Goal: Find specific page/section: Find specific page/section

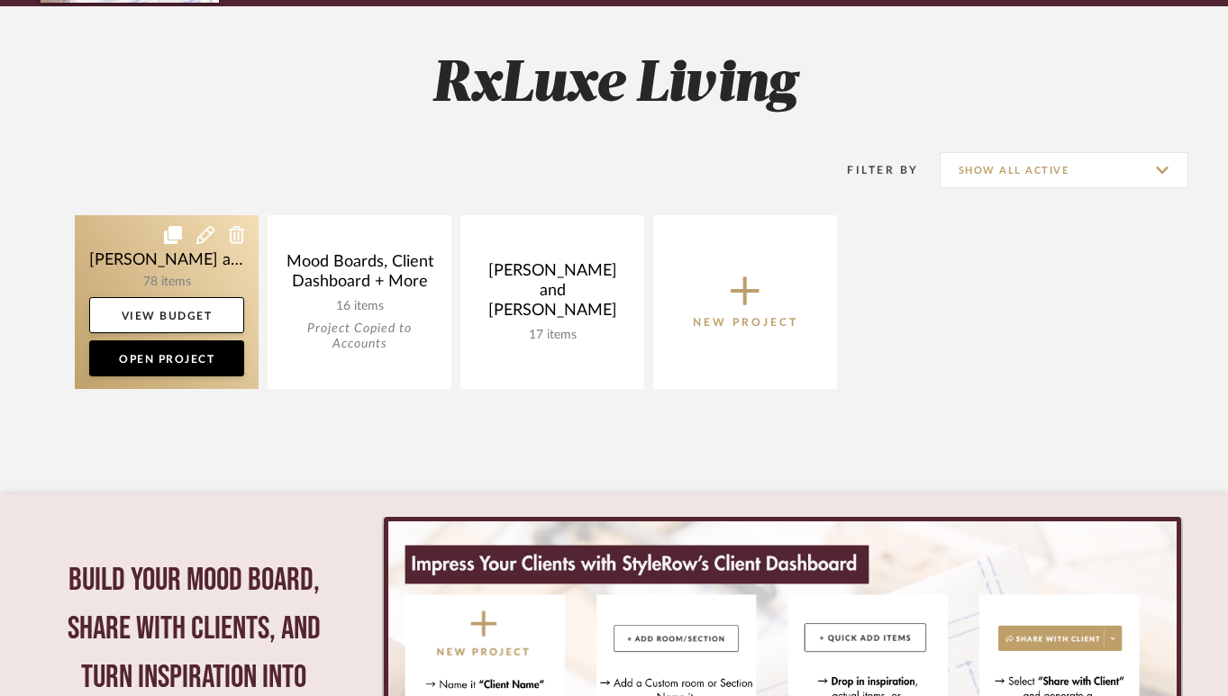
scroll to position [237, 0]
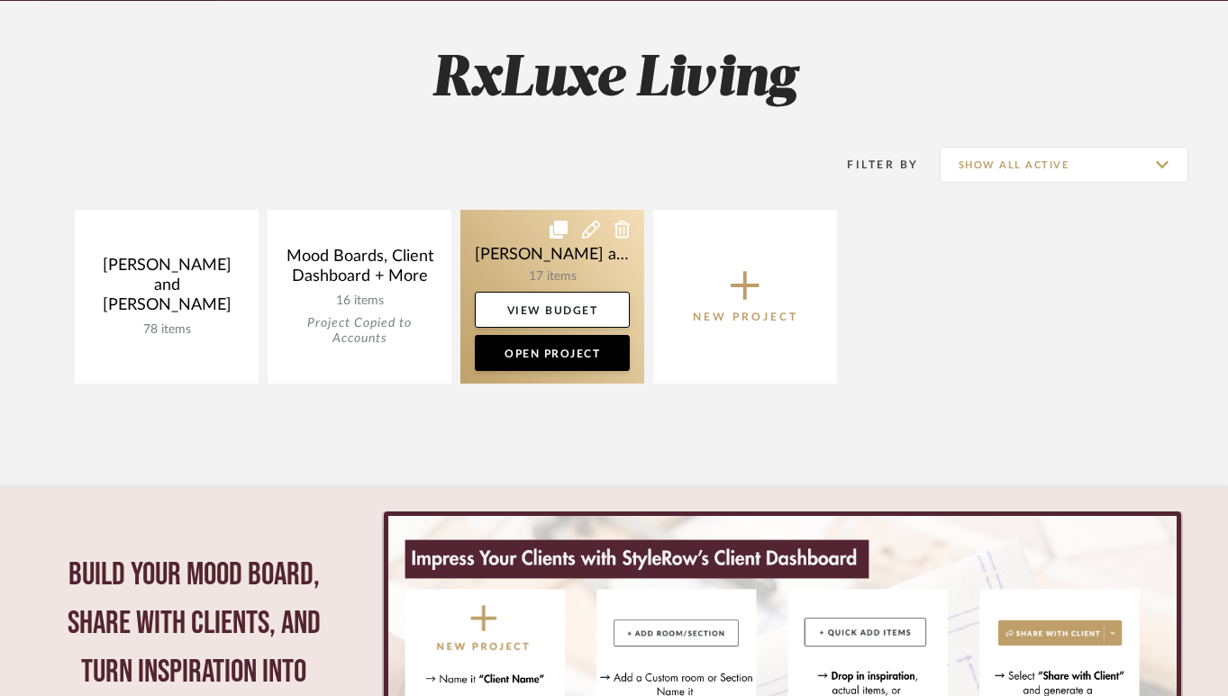
click at [532, 268] on link at bounding box center [552, 297] width 184 height 174
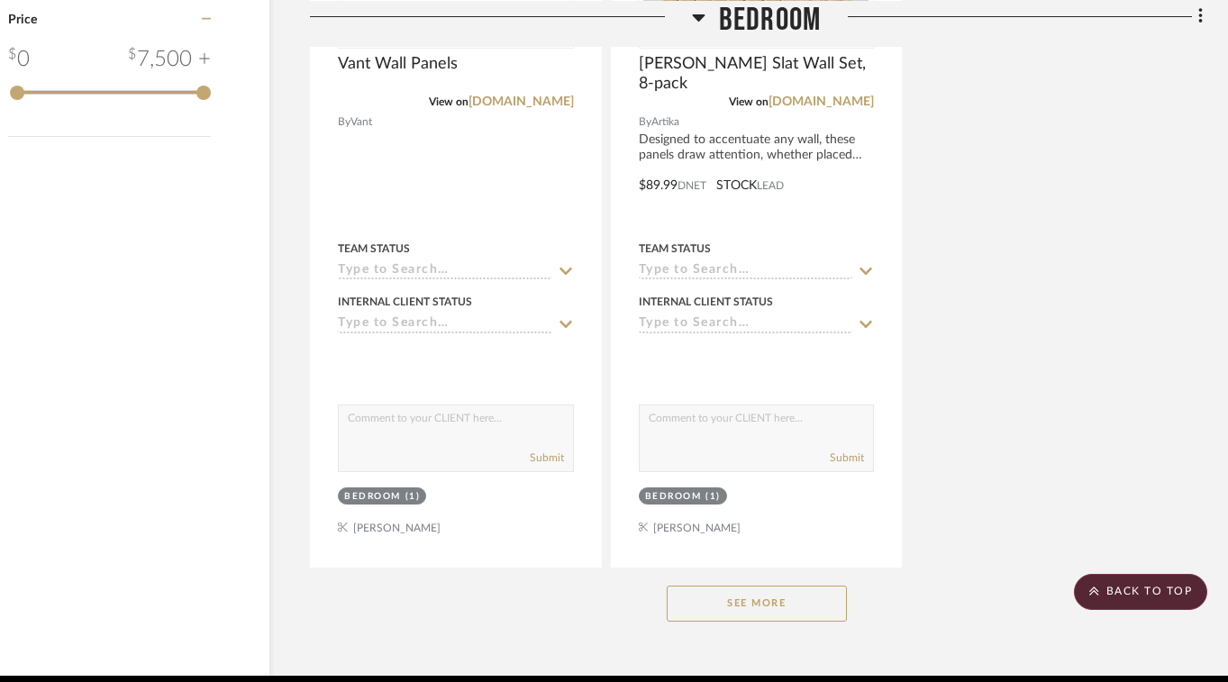
scroll to position [2431, 69]
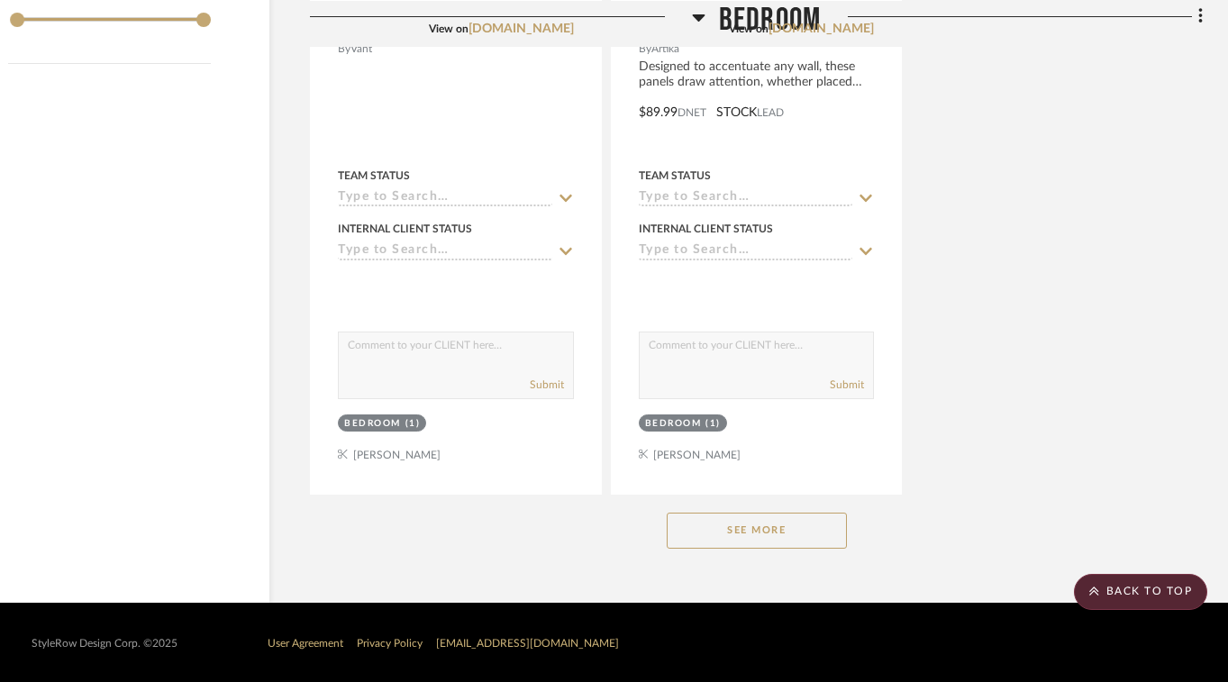
click at [730, 534] on button "See More" at bounding box center [756, 530] width 180 height 36
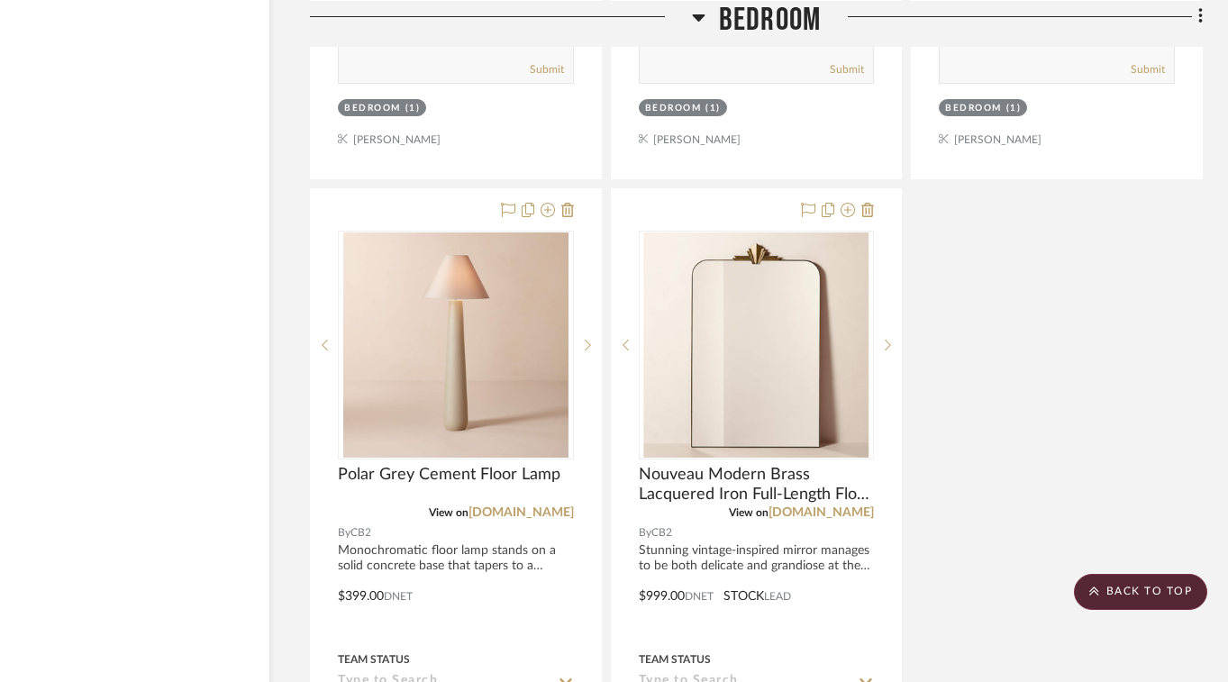
scroll to position [4347, 69]
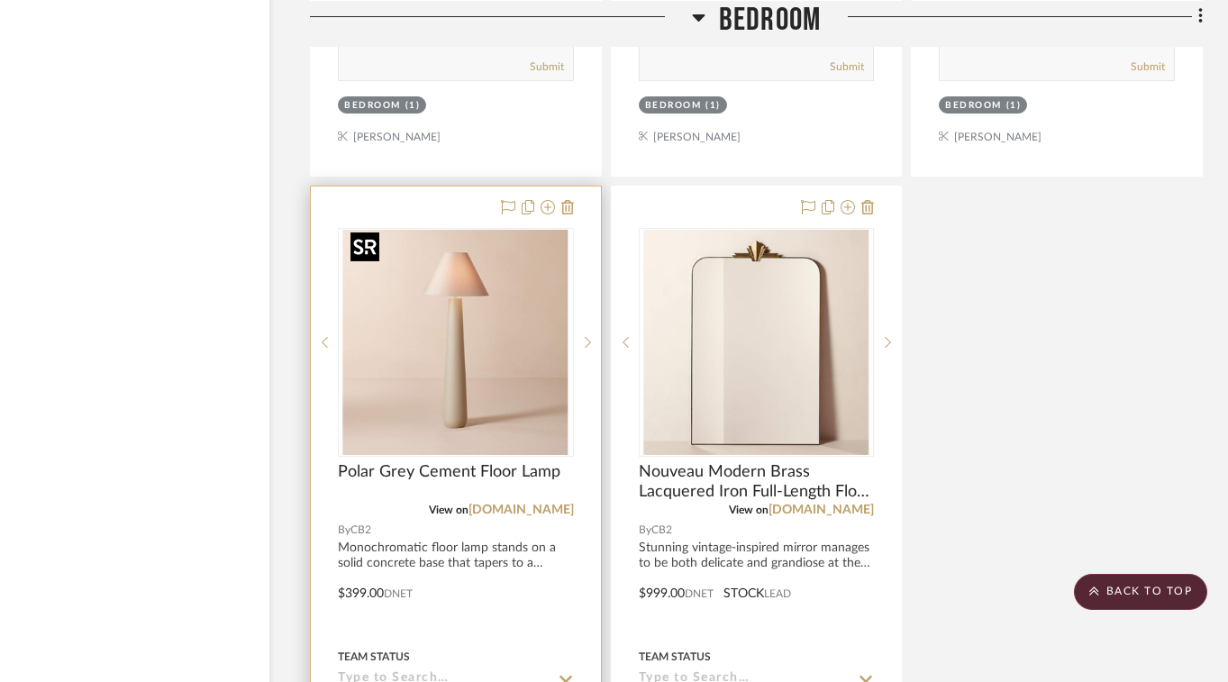
click at [492, 369] on img "0" at bounding box center [455, 342] width 225 height 225
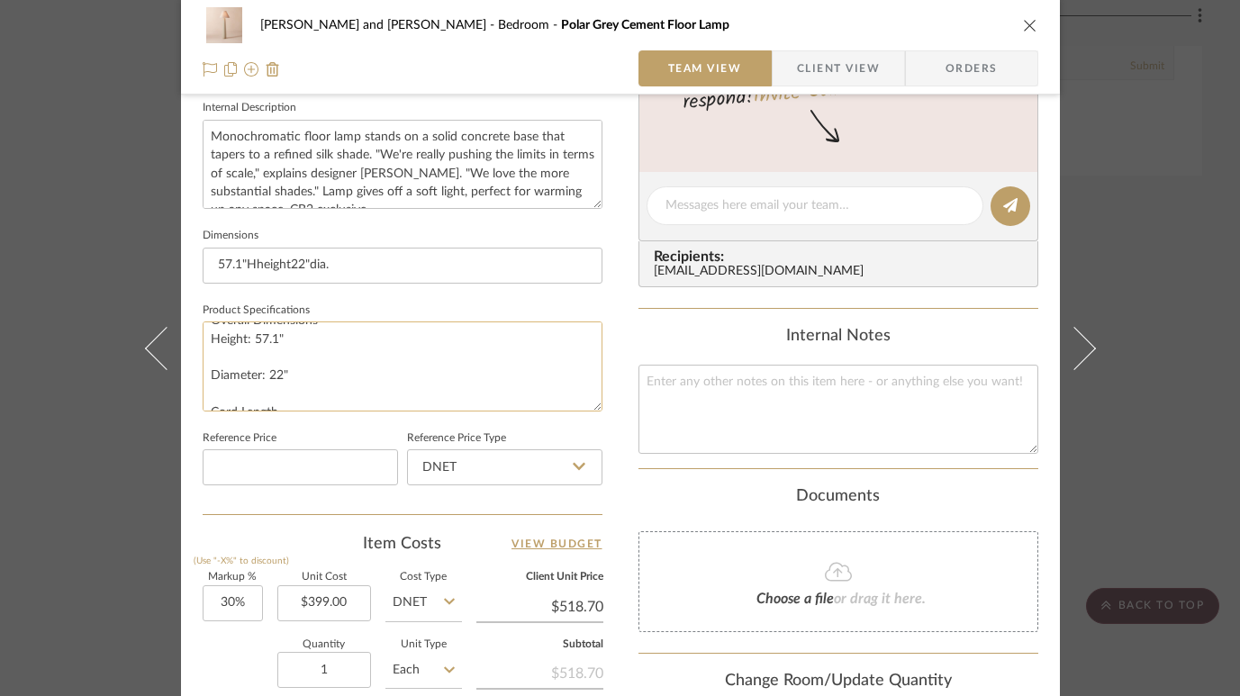
scroll to position [0, 0]
click at [1023, 24] on icon "close" at bounding box center [1030, 25] width 14 height 14
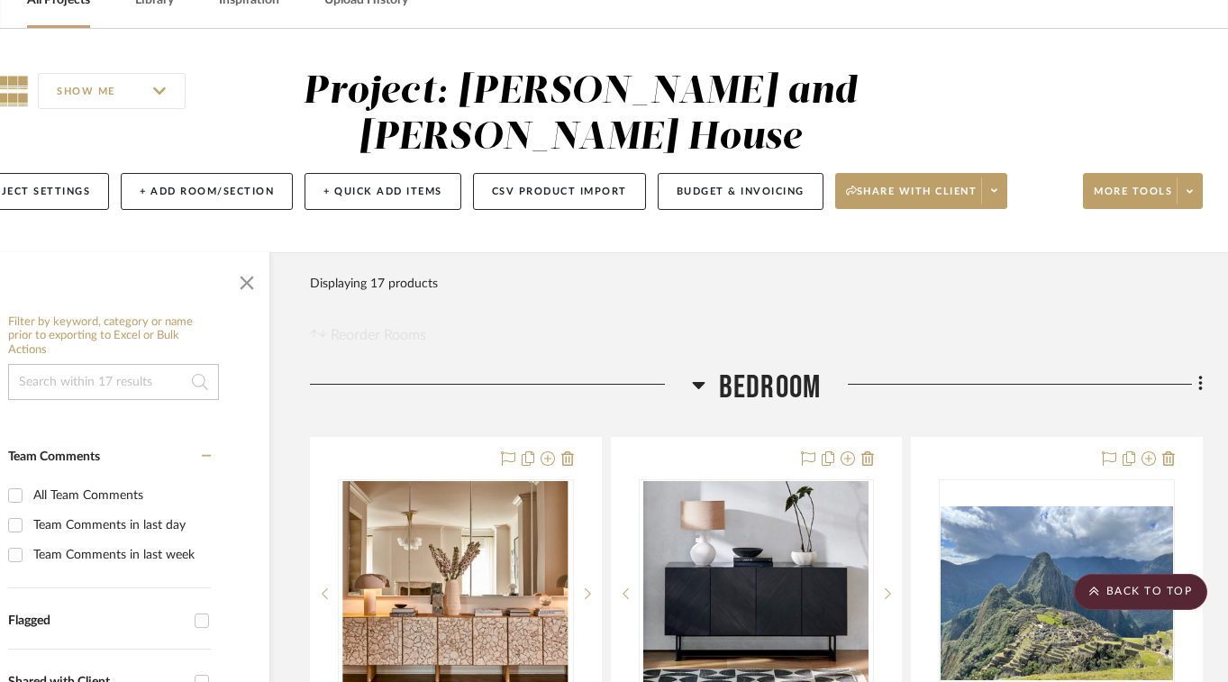
scroll to position [0, 69]
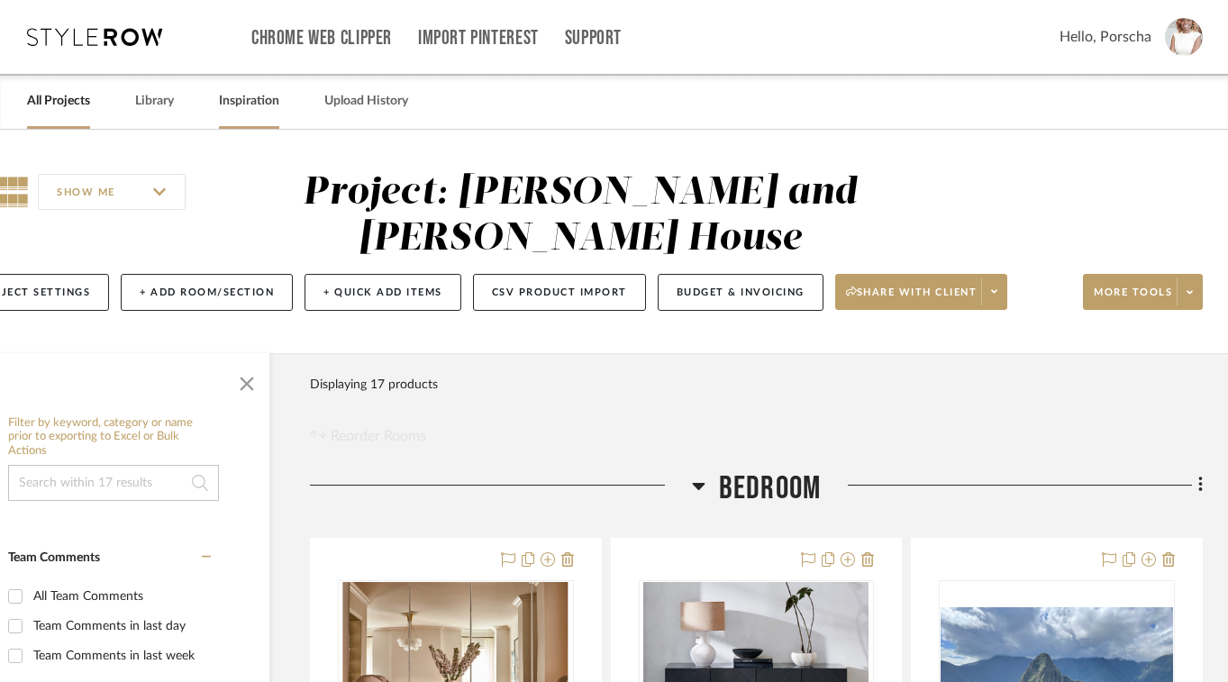
click at [234, 102] on link "Inspiration" at bounding box center [249, 101] width 60 height 24
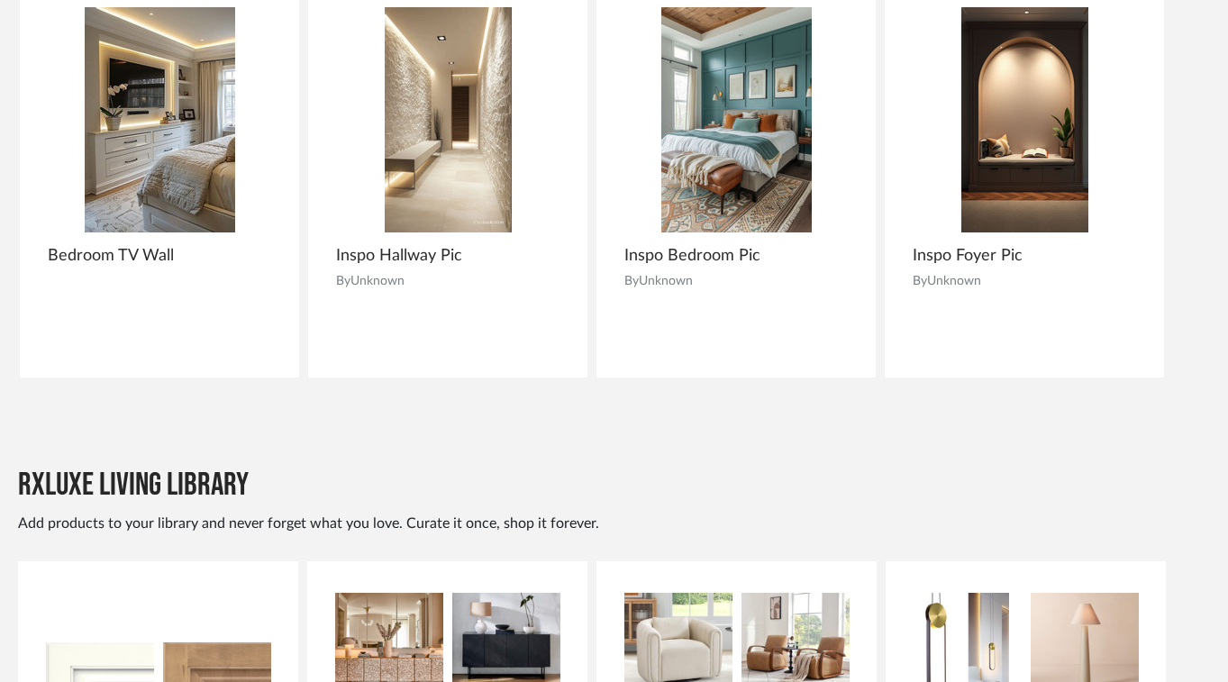
scroll to position [0, 57]
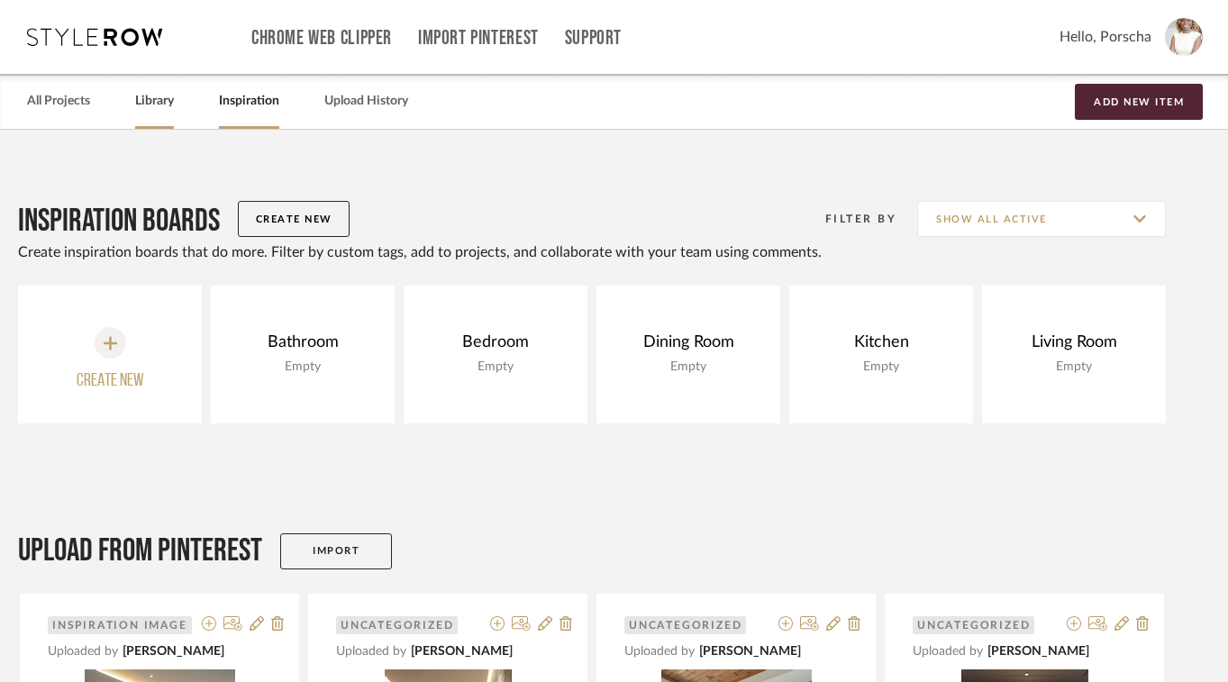
click at [165, 104] on link "Library" at bounding box center [154, 101] width 39 height 24
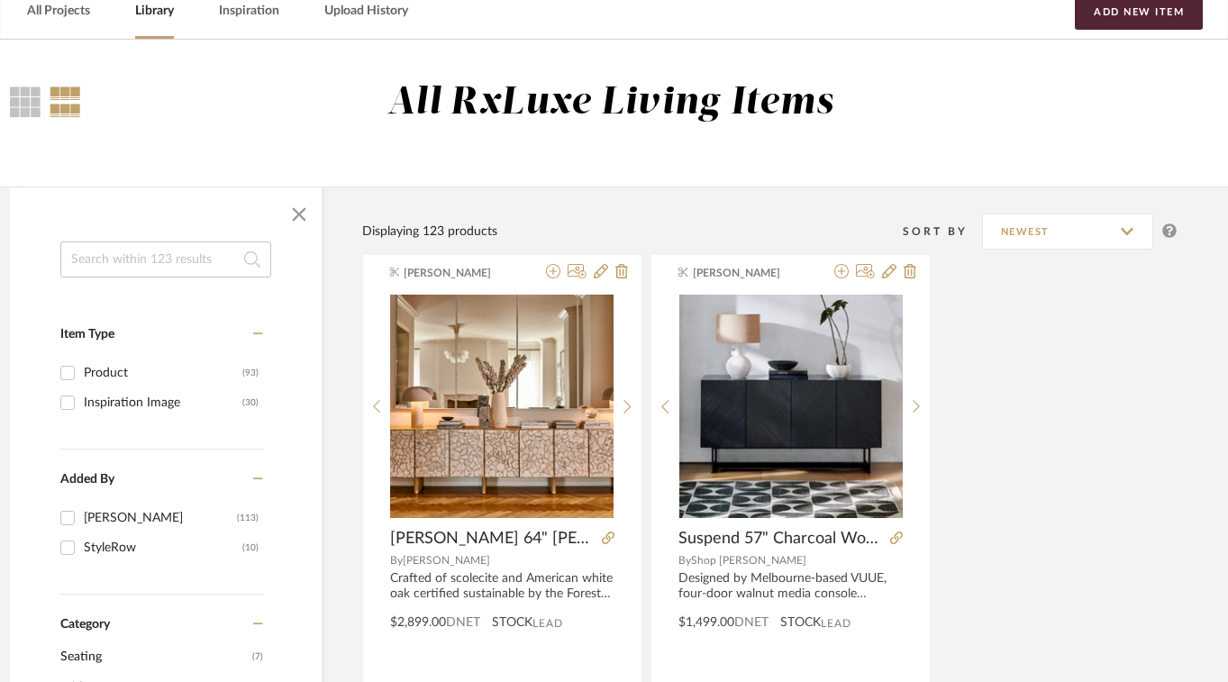
scroll to position [0, 57]
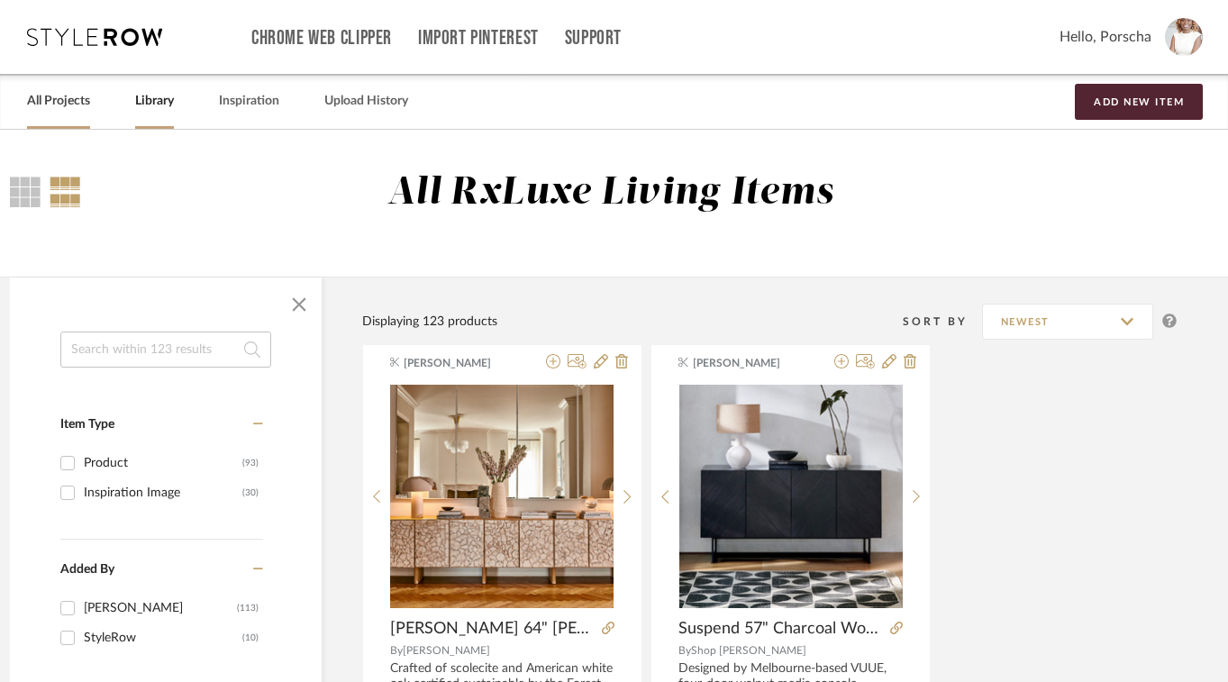
click at [68, 103] on link "All Projects" at bounding box center [58, 101] width 63 height 24
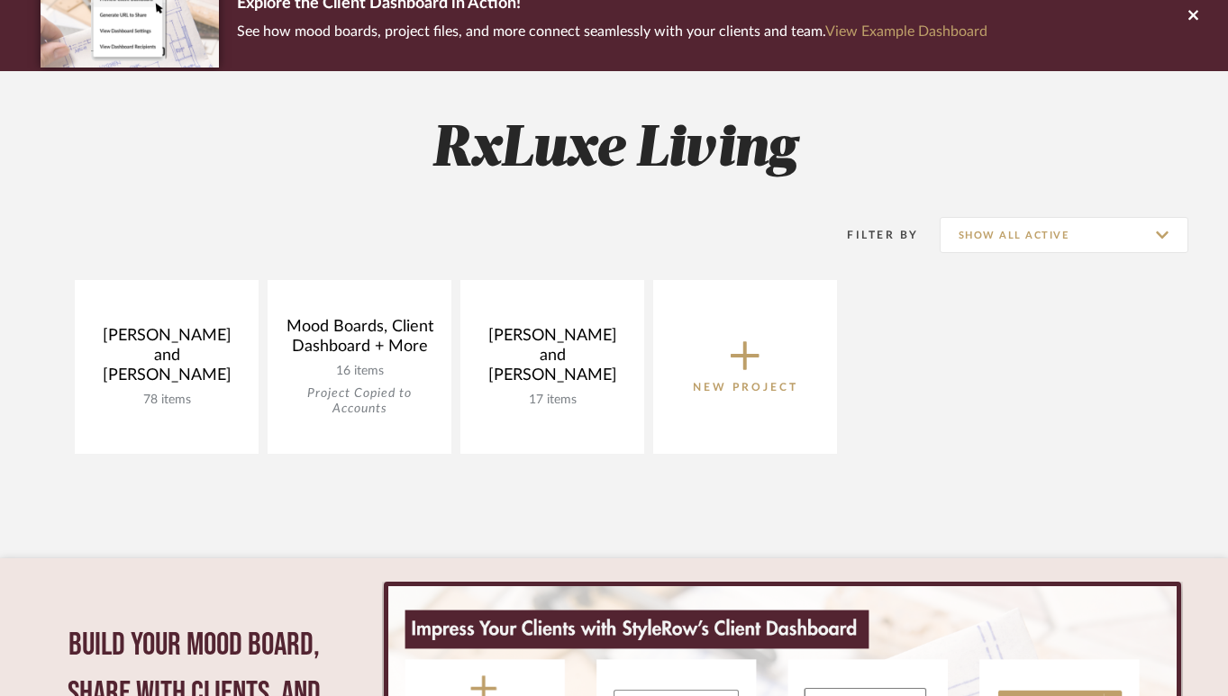
scroll to position [506, 0]
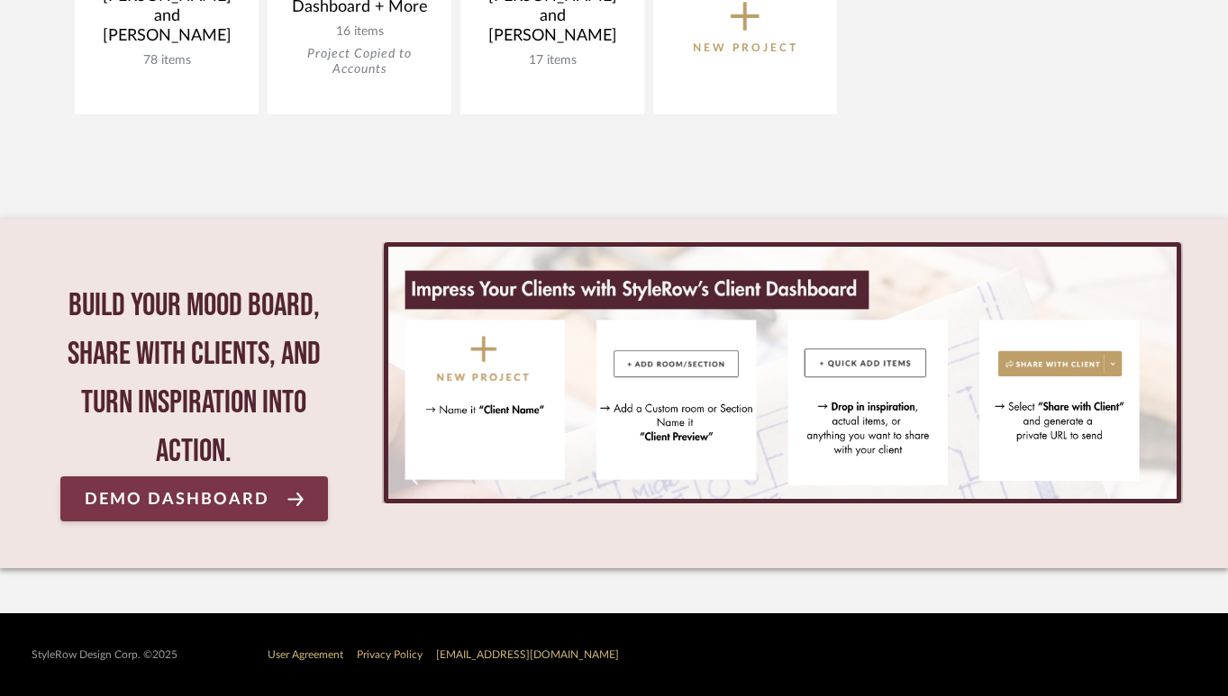
click at [258, 507] on span "Demo Dashboard" at bounding box center [177, 499] width 185 height 17
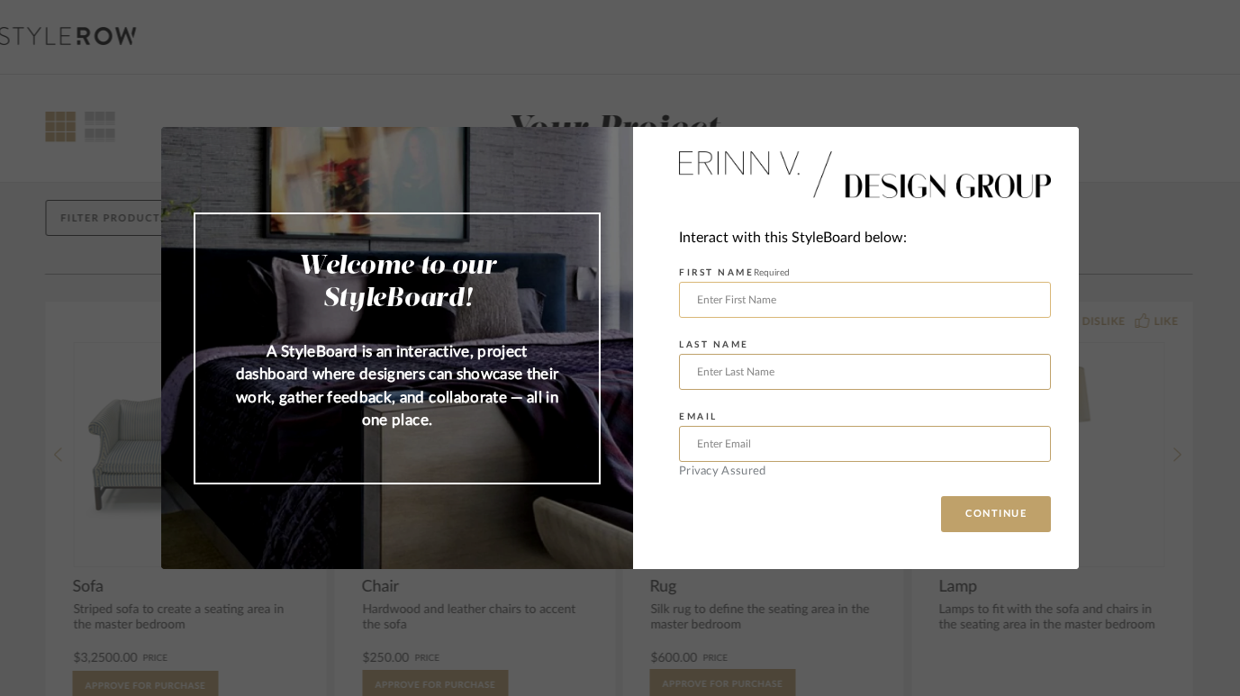
click at [859, 290] on input "text" at bounding box center [865, 300] width 372 height 36
type input "RORSCHA"
type input "SHOWERS"
click at [797, 440] on input "text" at bounding box center [865, 444] width 372 height 36
type input "porscha@jlmarsaw.com"
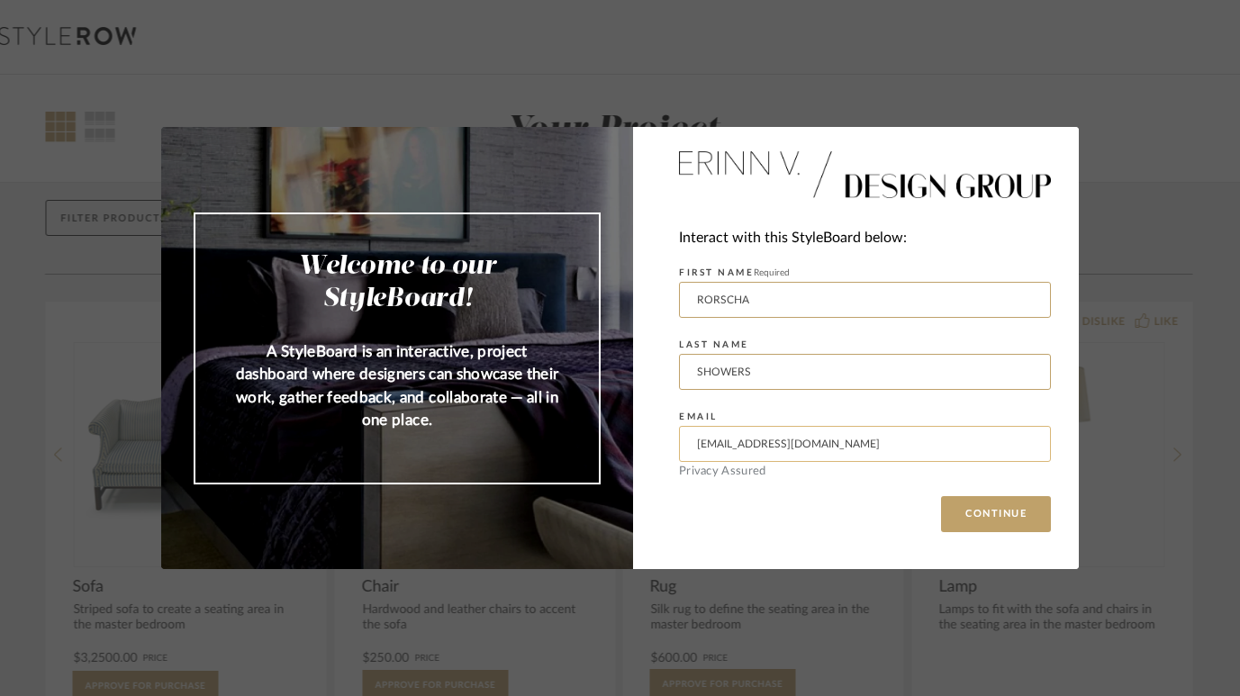
click at [941, 496] on button "CONTINUE" at bounding box center [996, 514] width 110 height 36
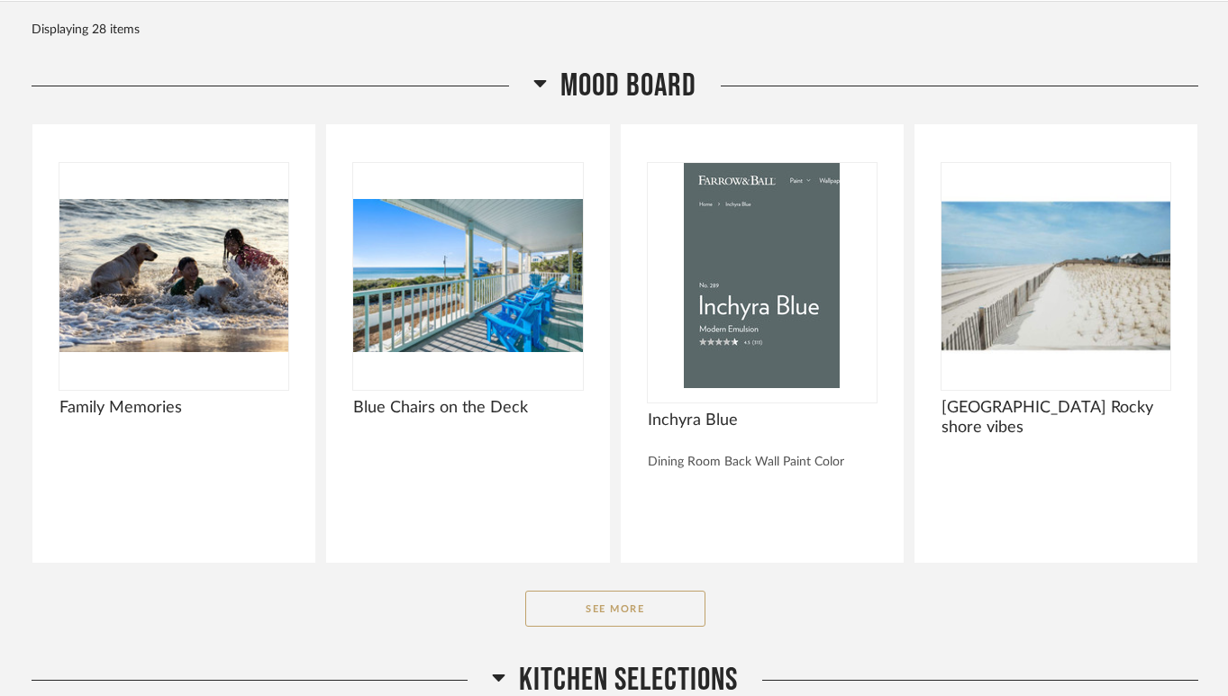
scroll to position [238, 0]
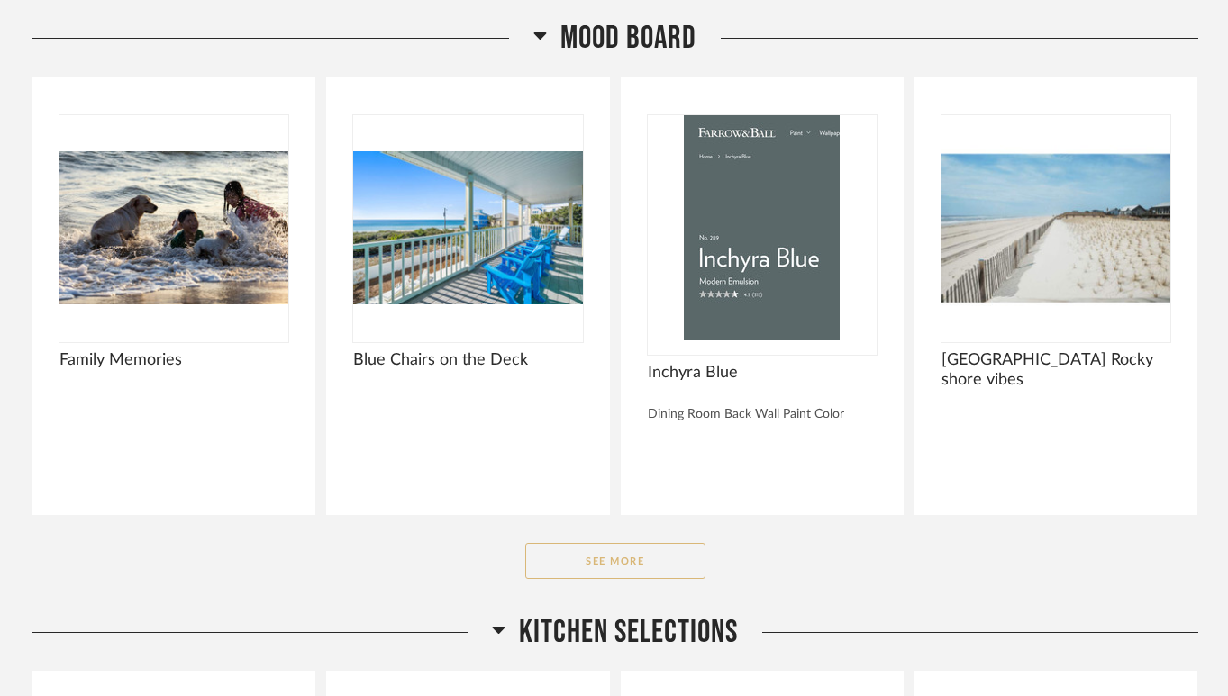
click at [609, 552] on button "See More" at bounding box center [615, 561] width 180 height 36
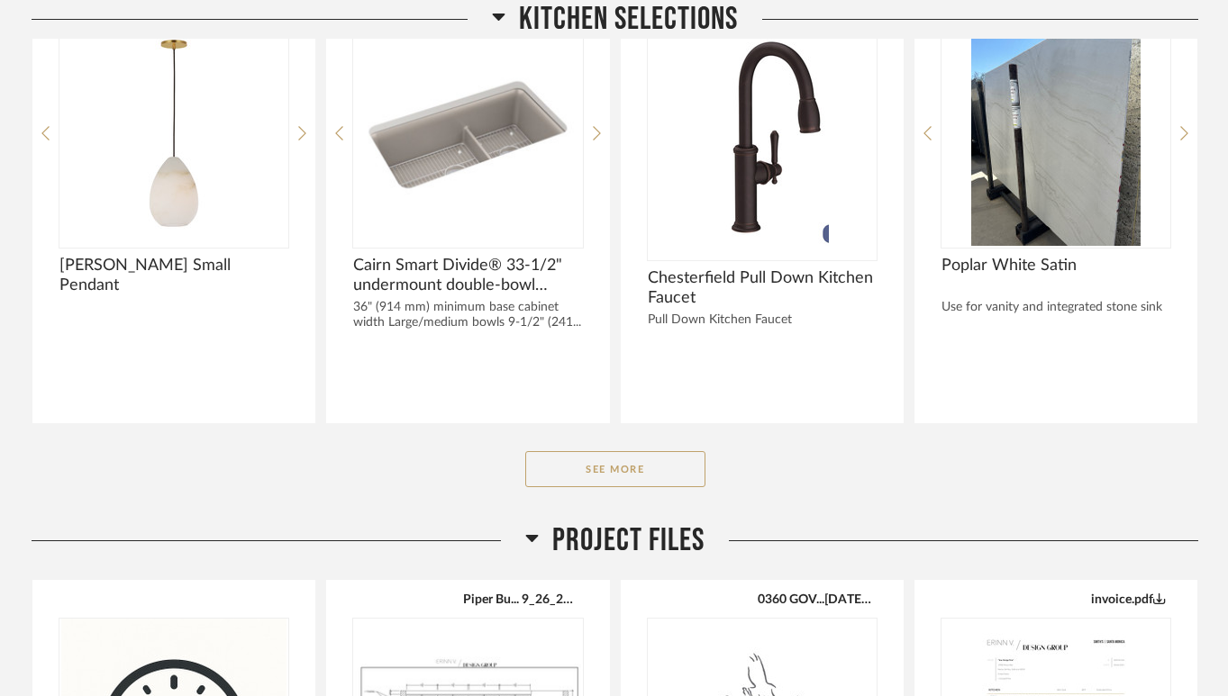
scroll to position [2759, 0]
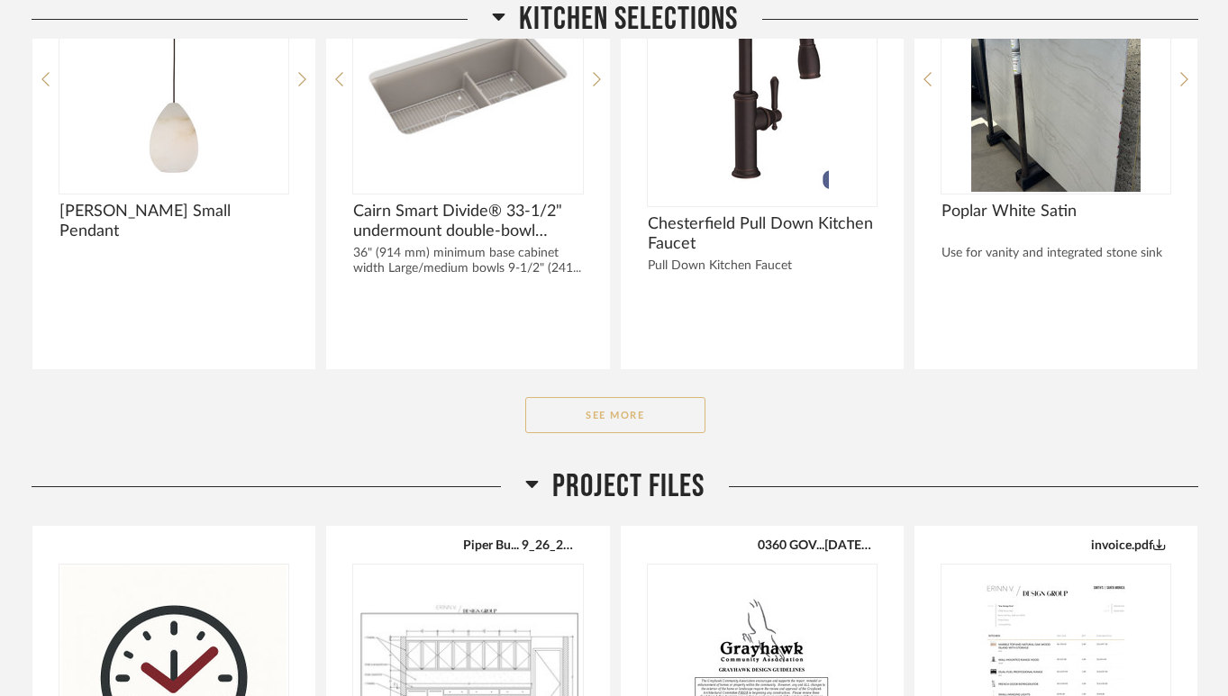
click at [634, 428] on button "See More" at bounding box center [615, 415] width 180 height 36
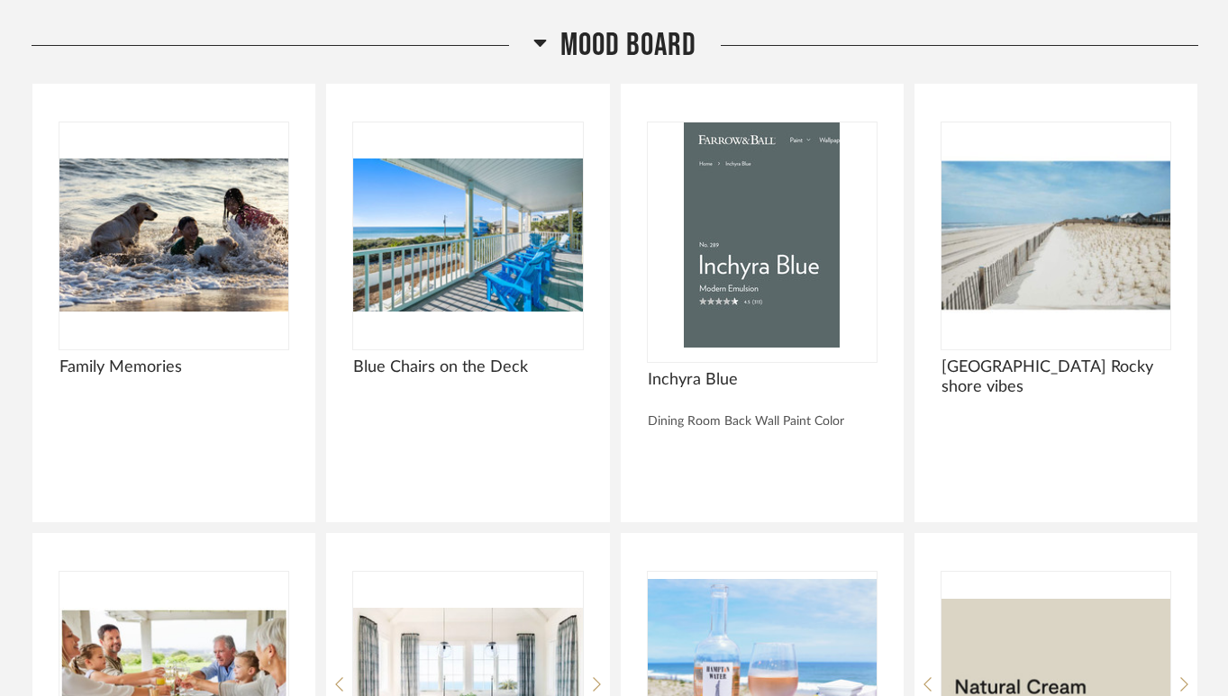
scroll to position [0, 0]
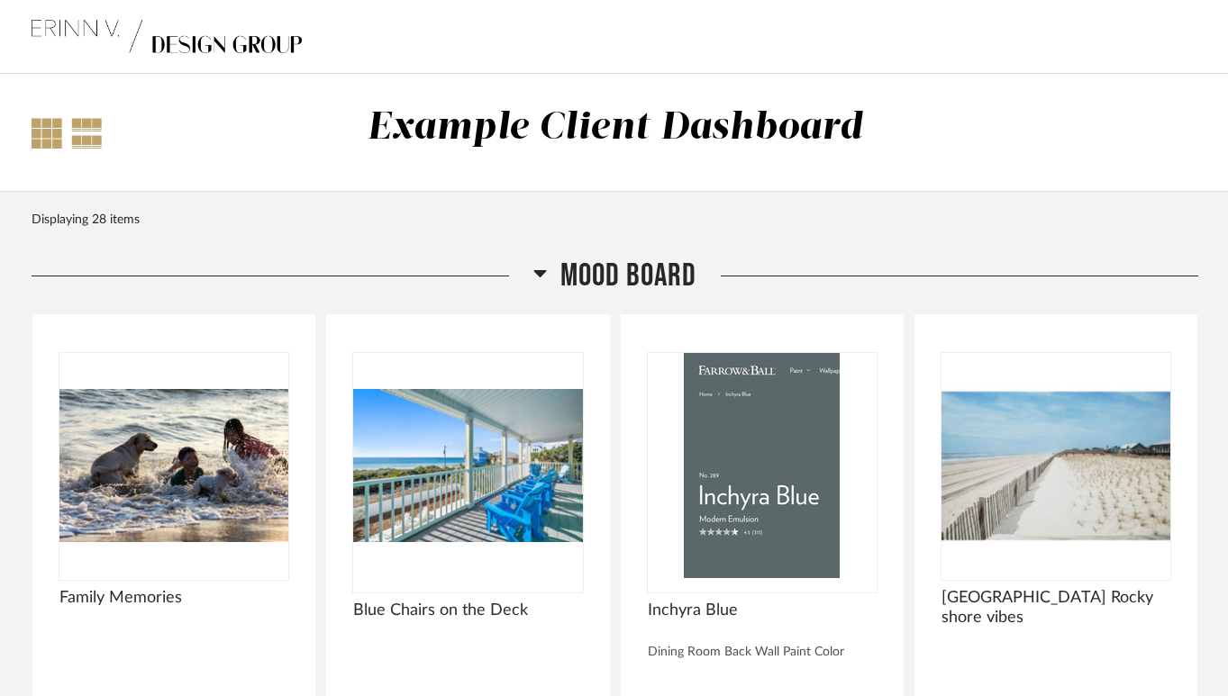
click at [50, 135] on div at bounding box center [47, 133] width 31 height 31
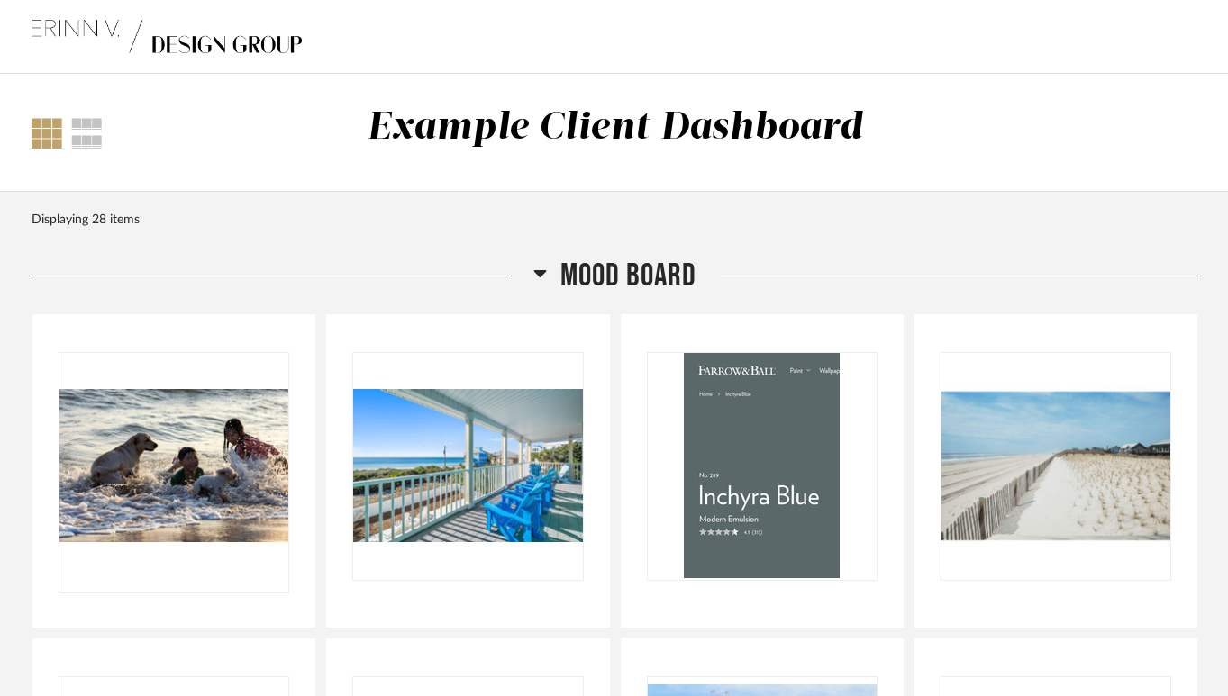
click at [163, 44] on img at bounding box center [167, 37] width 270 height 72
click at [413, 121] on div "Example Client Dashboard" at bounding box center [614, 128] width 495 height 38
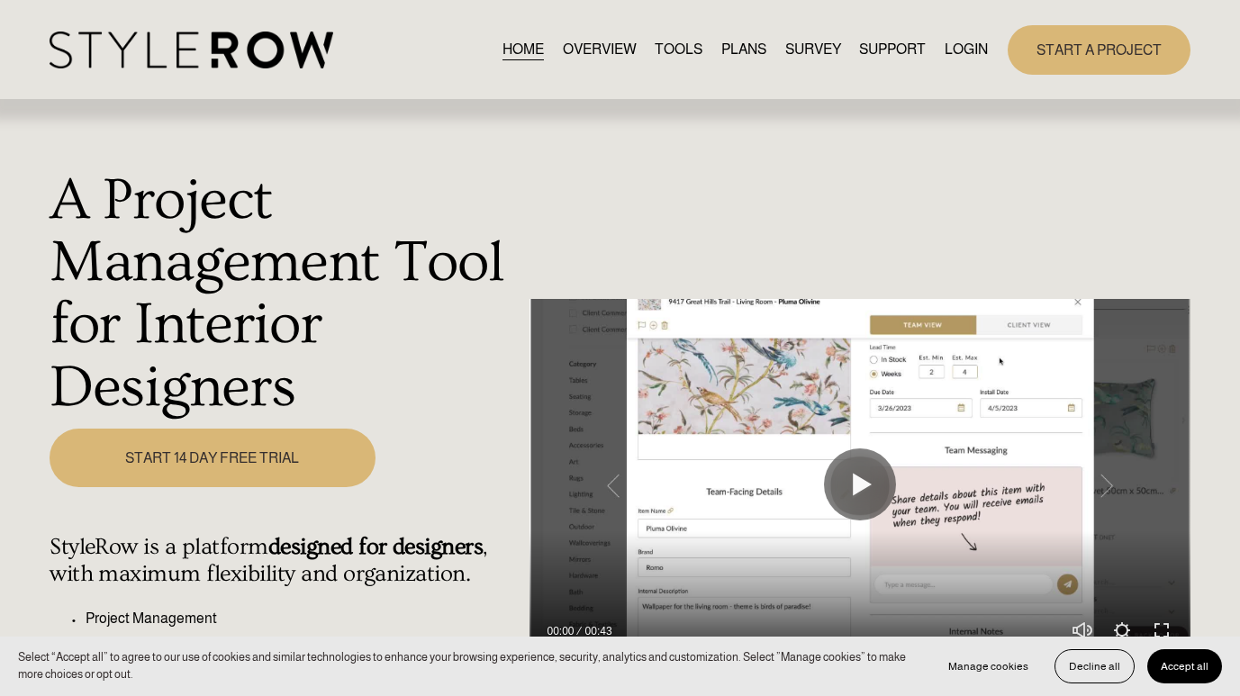
click at [946, 45] on link "LOGIN" at bounding box center [966, 50] width 43 height 24
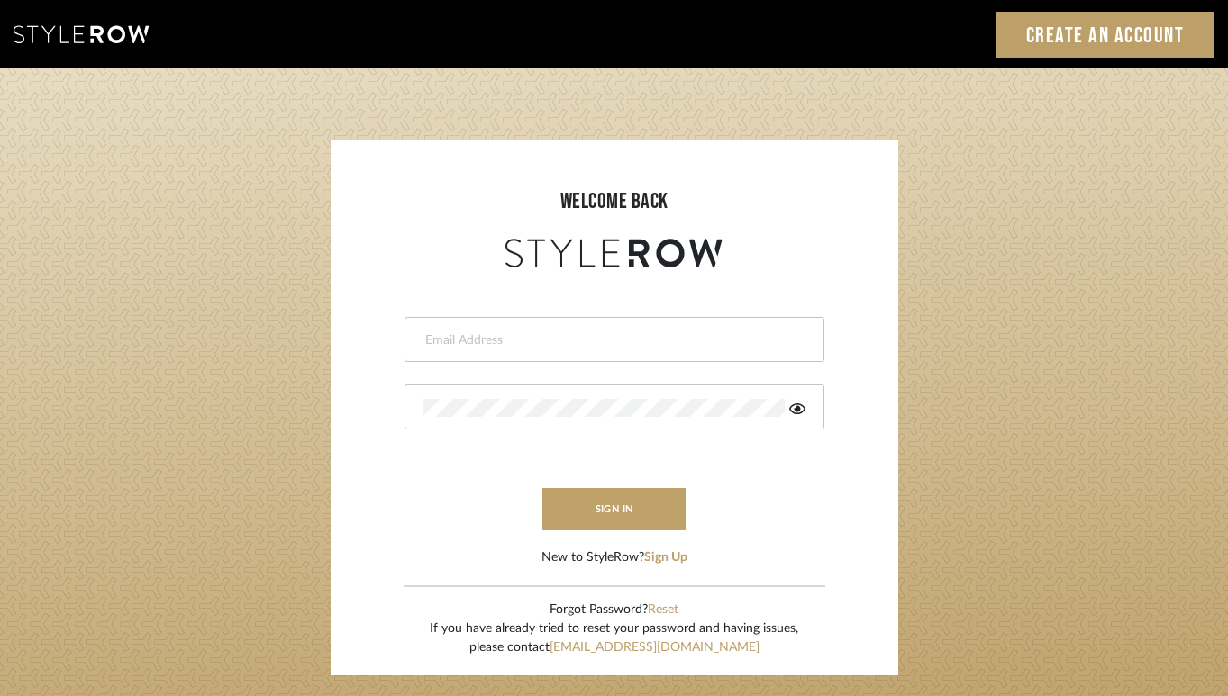
click at [671, 336] on input "email" at bounding box center [611, 340] width 377 height 18
type input "porscha@jlmarsaw.com"
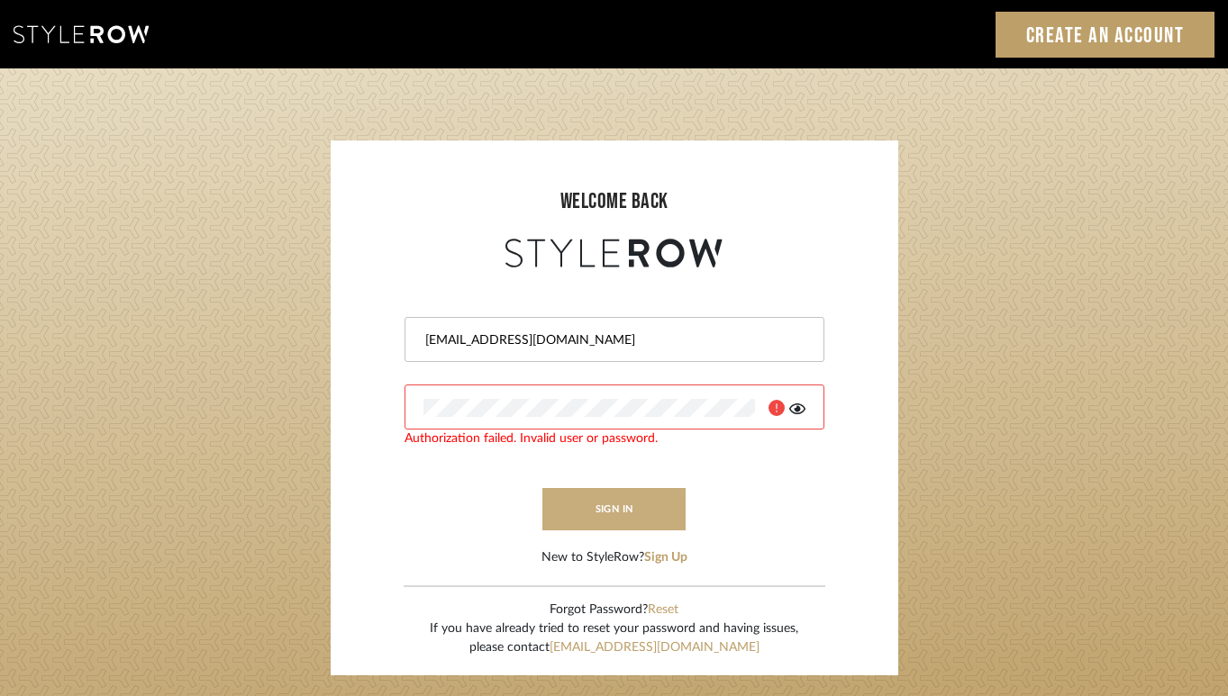
click at [661, 489] on button "sign in" at bounding box center [614, 509] width 144 height 42
click at [799, 414] on icon at bounding box center [797, 409] width 16 height 14
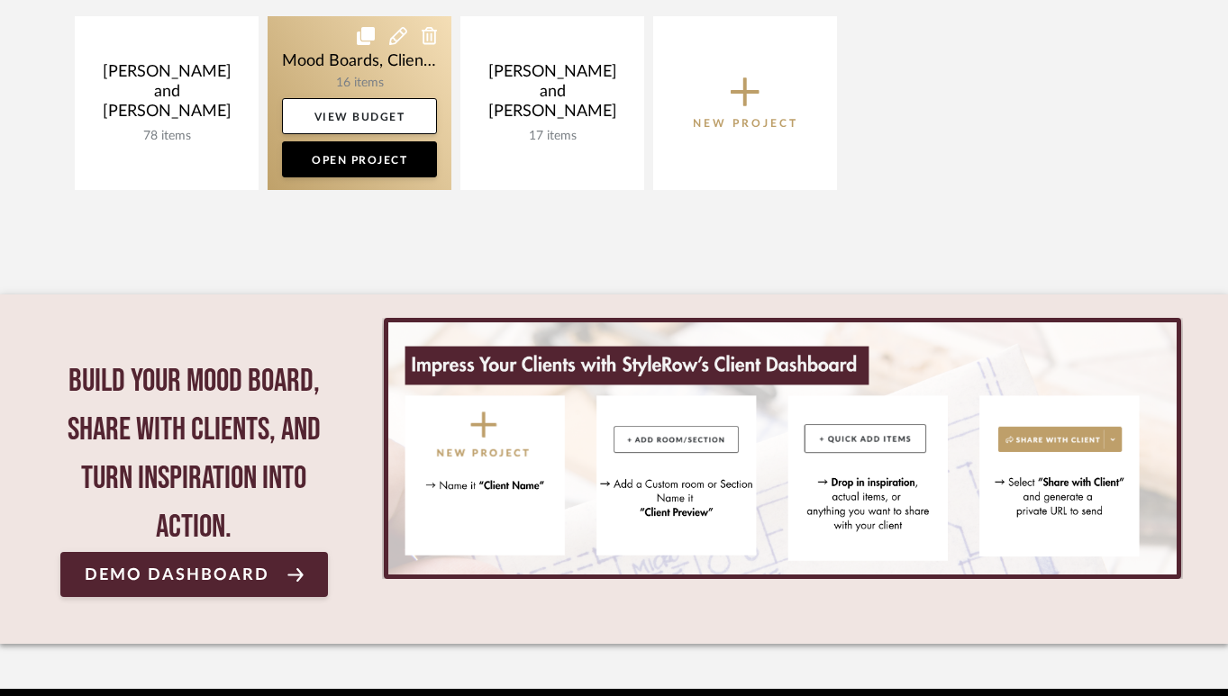
scroll to position [351, 0]
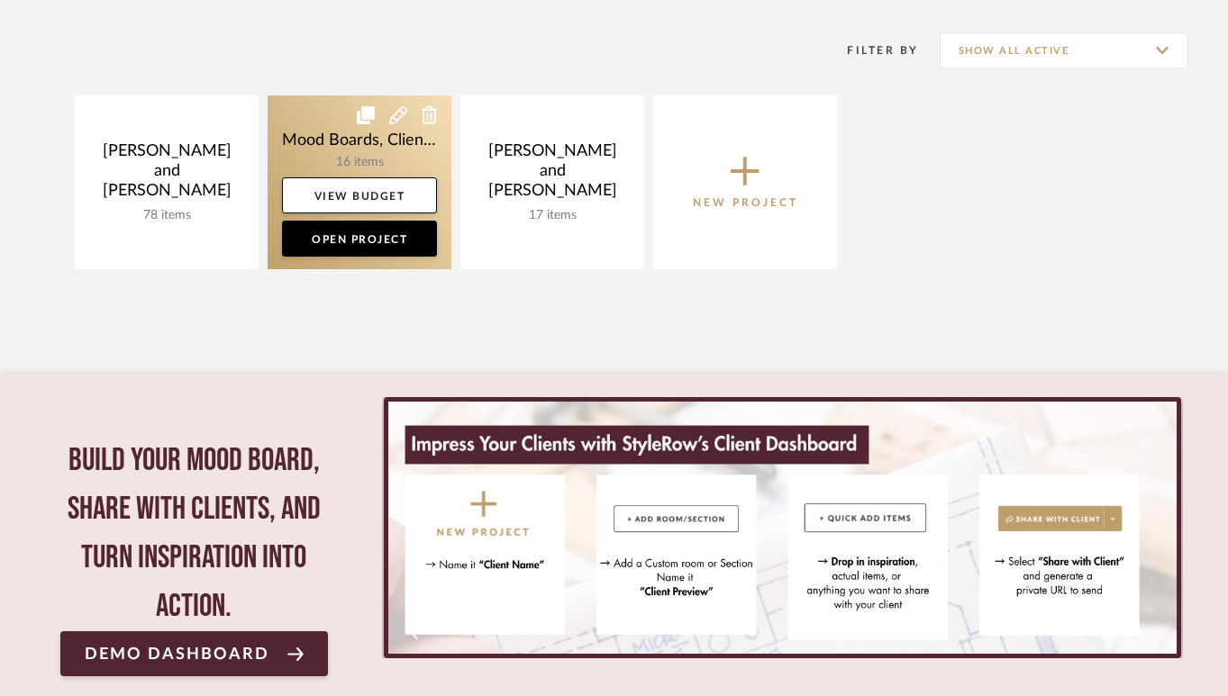
click at [391, 156] on link at bounding box center [359, 182] width 184 height 174
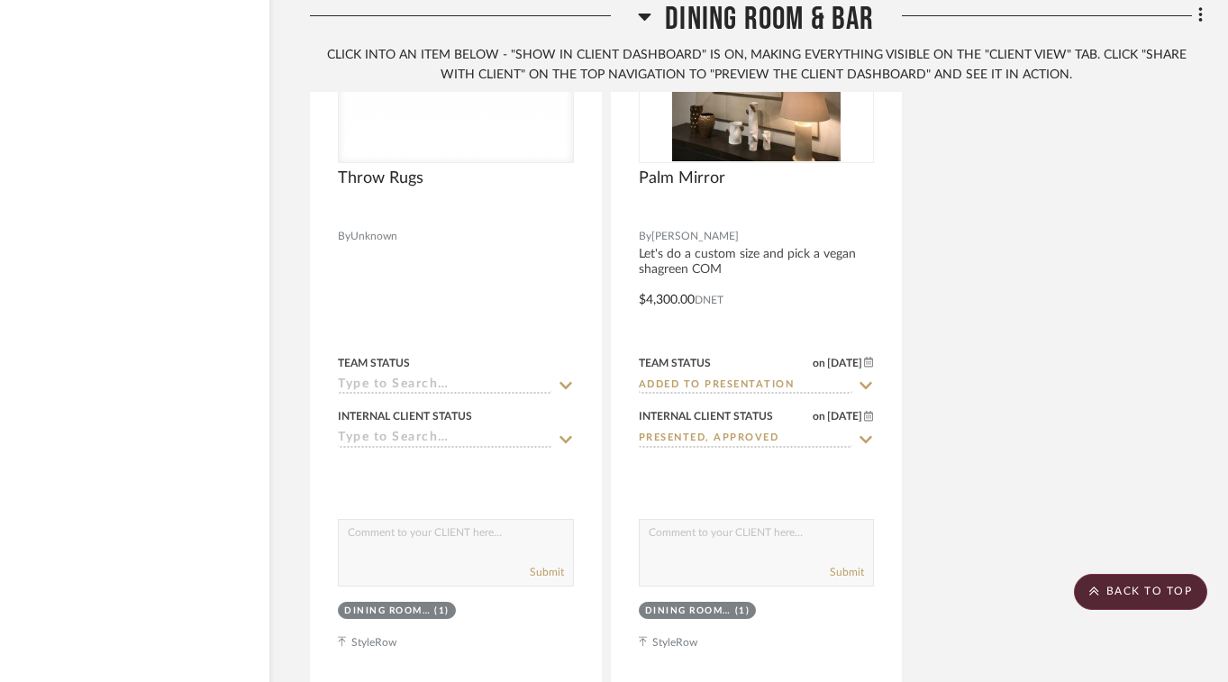
scroll to position [3198, 69]
